Goal: Book appointment/travel/reservation

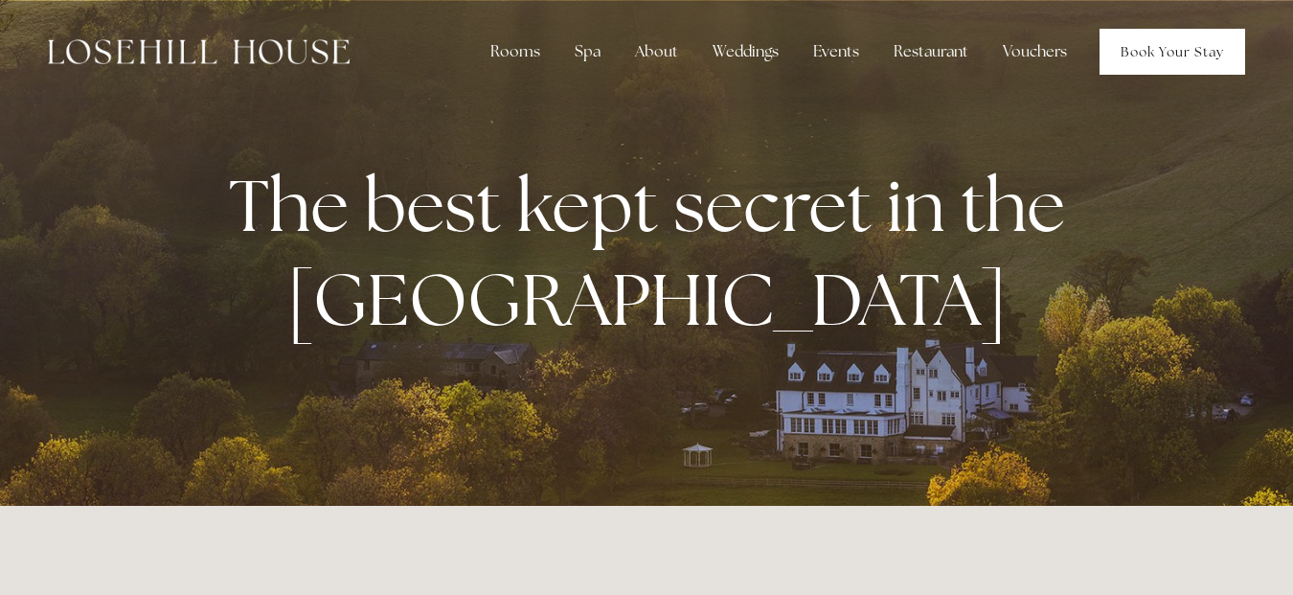
click at [1173, 51] on link "Book Your Stay" at bounding box center [1172, 52] width 146 height 46
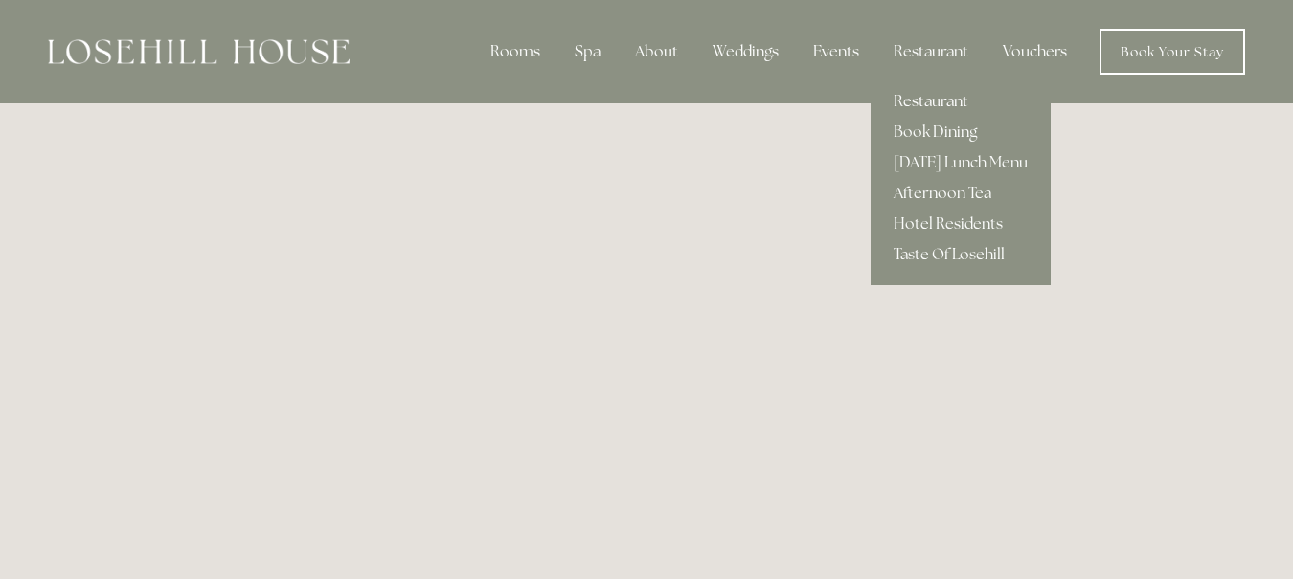
click at [930, 99] on link "Restaurant" at bounding box center [960, 101] width 180 height 31
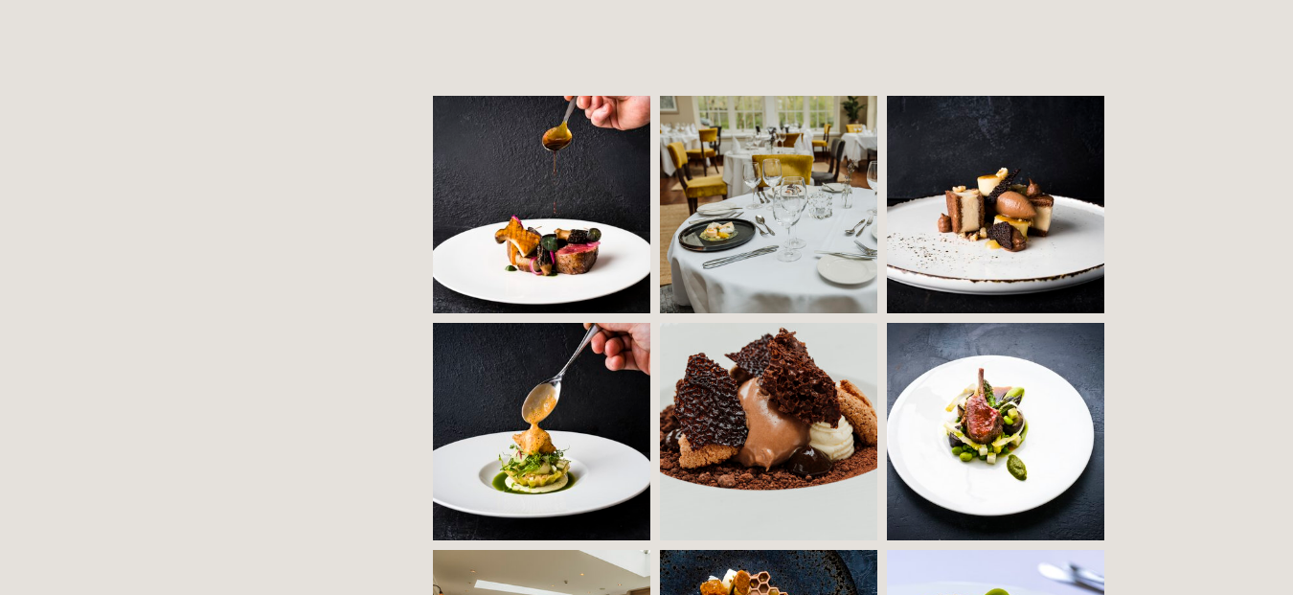
scroll to position [779, 0]
